Goal: Task Accomplishment & Management: Use online tool/utility

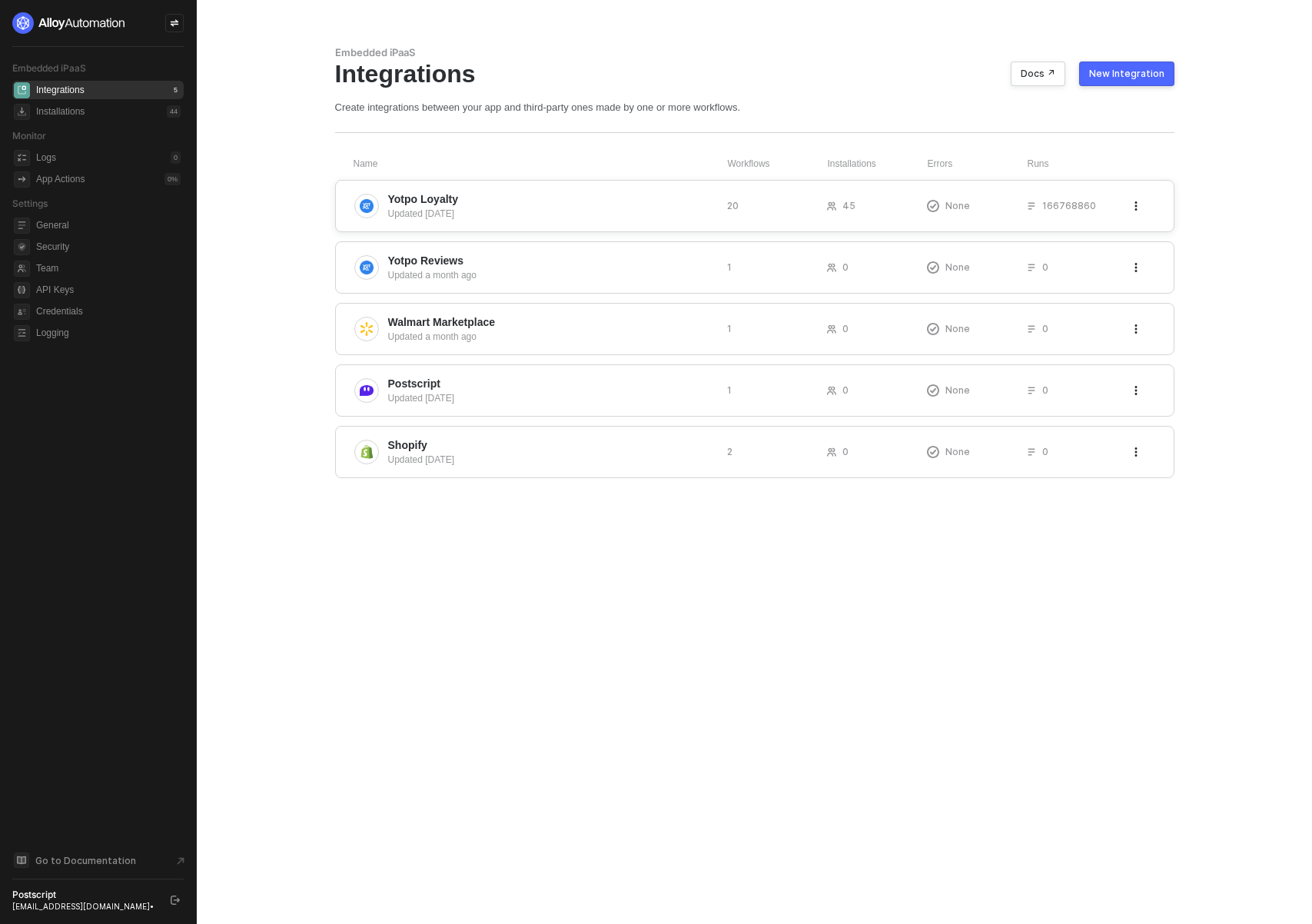
click at [458, 213] on div "Updated [DATE]" at bounding box center [551, 213] width 326 height 13
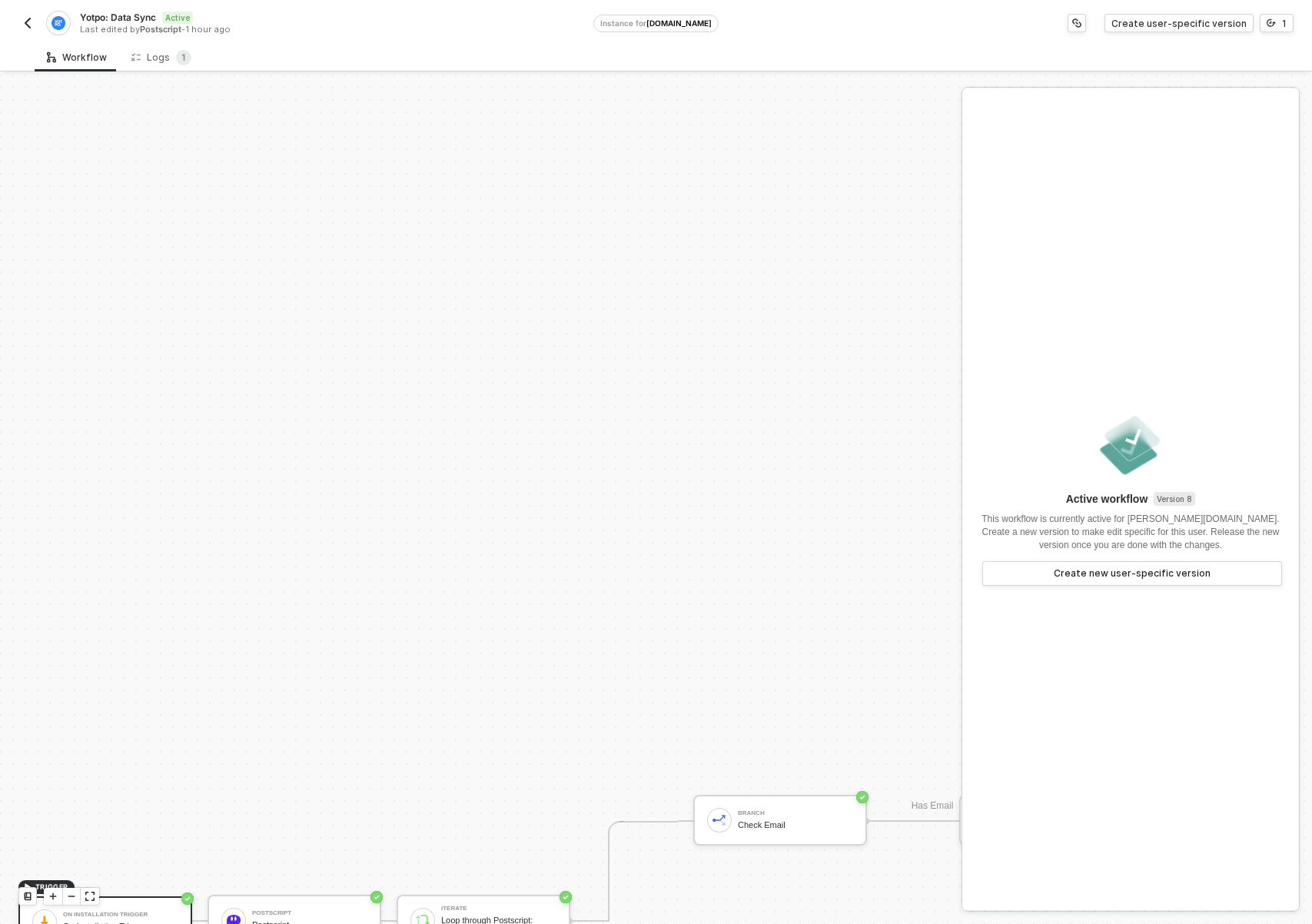
scroll to position [677, 0]
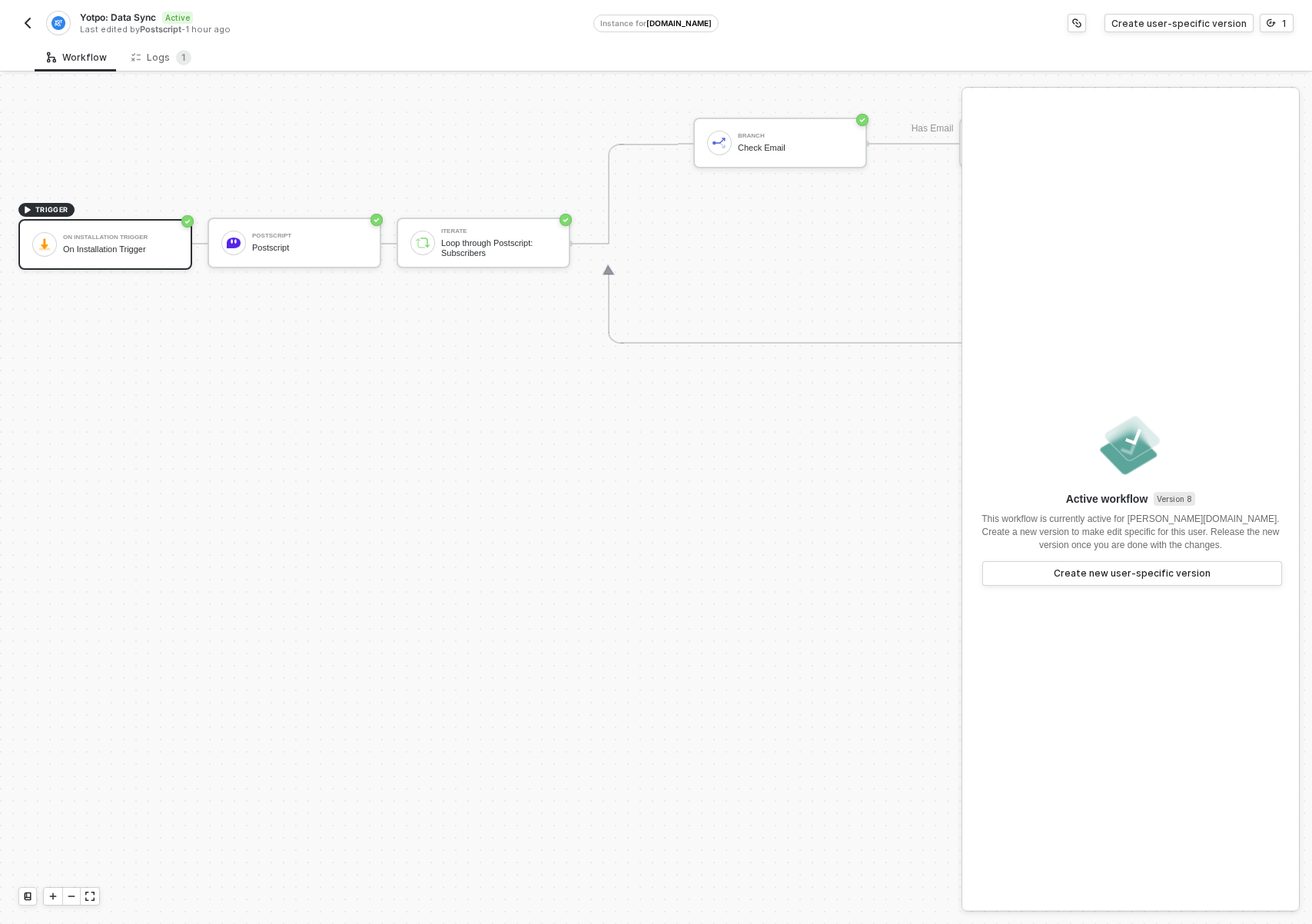
click at [504, 456] on div "TRIGGER On Installation Trigger On Installation Trigger Postscript Postscript I…" at bounding box center [840, 243] width 1680 height 1692
